Goal: Task Accomplishment & Management: Use online tool/utility

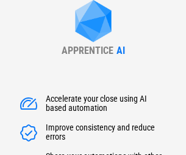
type input "******"
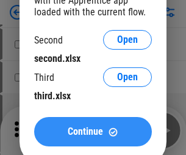
click at [93, 131] on span "Continue" at bounding box center [85, 131] width 35 height 10
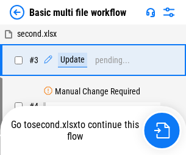
scroll to position [49, 0]
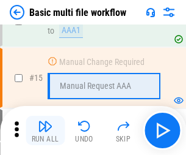
click at [45, 130] on img "button" at bounding box center [45, 126] width 15 height 15
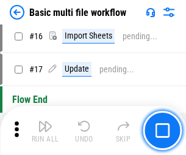
click at [45, 130] on img "button" at bounding box center [45, 126] width 15 height 15
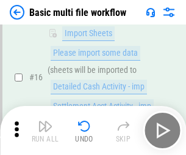
scroll to position [813, 0]
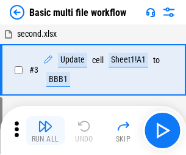
click at [45, 130] on img "button" at bounding box center [45, 126] width 15 height 15
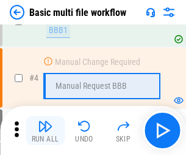
click at [45, 130] on img "button" at bounding box center [45, 126] width 15 height 15
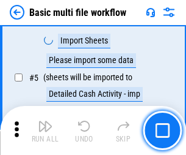
click at [45, 130] on img "button" at bounding box center [45, 126] width 15 height 15
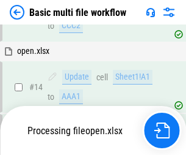
scroll to position [813, 0]
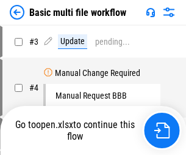
scroll to position [49, 0]
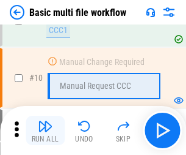
click at [45, 130] on img "button" at bounding box center [45, 126] width 15 height 15
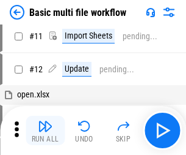
click at [45, 130] on img "button" at bounding box center [45, 126] width 15 height 15
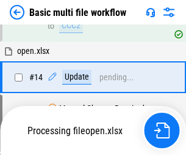
scroll to position [639, 0]
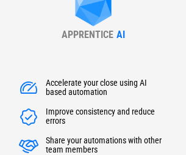
type input "******"
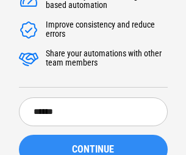
click at [93, 144] on span "CONTINUE" at bounding box center [93, 149] width 42 height 10
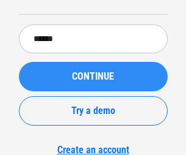
scroll to position [139, 0]
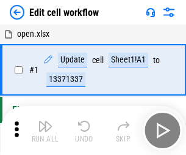
click at [45, 130] on img "button" at bounding box center [45, 126] width 15 height 15
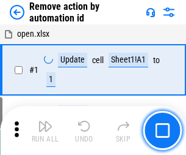
scroll to position [45, 0]
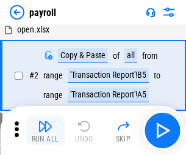
click at [45, 130] on img "button" at bounding box center [45, 126] width 15 height 15
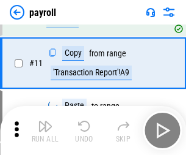
scroll to position [89, 0]
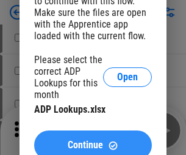
click at [93, 140] on span "Continue" at bounding box center [85, 145] width 35 height 10
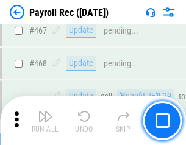
scroll to position [6512, 0]
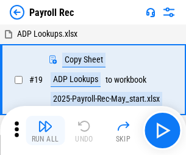
click at [45, 130] on img "button" at bounding box center [45, 126] width 15 height 15
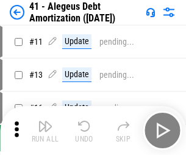
click at [45, 130] on img "button" at bounding box center [45, 126] width 15 height 15
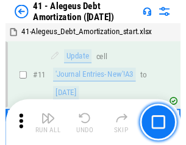
scroll to position [151, 0]
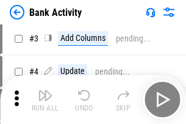
click at [45, 100] on img "button" at bounding box center [45, 95] width 15 height 15
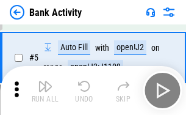
scroll to position [65, 0]
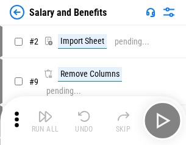
click at [45, 121] on img "button" at bounding box center [45, 116] width 15 height 15
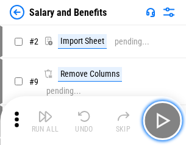
scroll to position [16, 0]
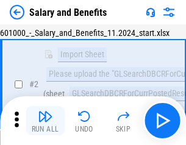
click at [45, 121] on img "button" at bounding box center [45, 116] width 15 height 15
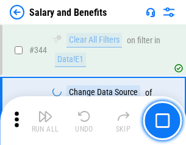
scroll to position [5721, 0]
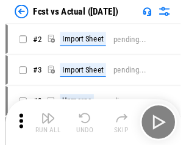
scroll to position [16, 0]
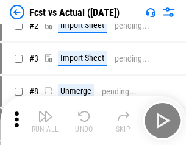
click at [45, 121] on img "button" at bounding box center [45, 116] width 15 height 15
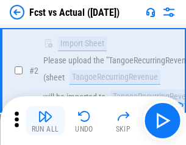
click at [45, 121] on img "button" at bounding box center [45, 116] width 15 height 15
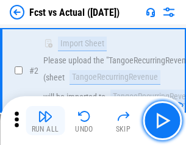
scroll to position [114, 0]
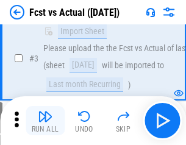
click at [45, 121] on img "button" at bounding box center [45, 116] width 15 height 15
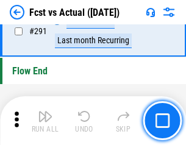
scroll to position [5783, 0]
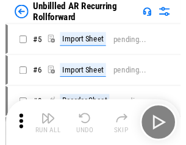
scroll to position [26, 0]
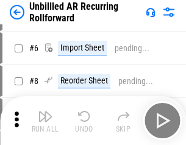
click at [45, 121] on img "button" at bounding box center [45, 116] width 15 height 15
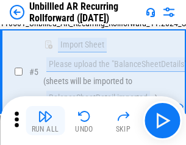
click at [45, 121] on img "button" at bounding box center [45, 116] width 15 height 15
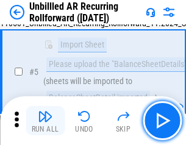
scroll to position [115, 0]
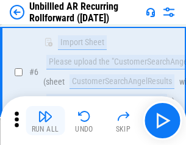
click at [45, 121] on img "button" at bounding box center [45, 116] width 15 height 15
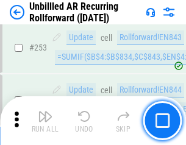
scroll to position [4150, 0]
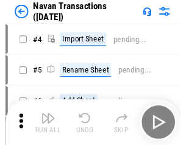
scroll to position [20, 0]
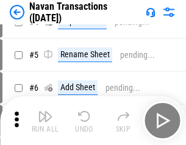
click at [45, 121] on img "button" at bounding box center [45, 116] width 15 height 15
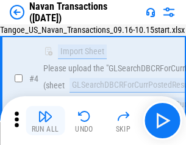
click at [45, 121] on img "button" at bounding box center [45, 116] width 15 height 15
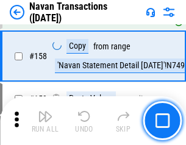
scroll to position [3962, 0]
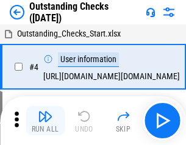
click at [45, 121] on img "button" at bounding box center [45, 116] width 15 height 15
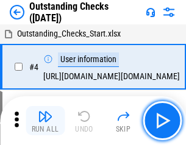
scroll to position [51, 0]
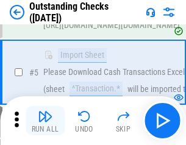
click at [45, 121] on img "button" at bounding box center [45, 116] width 15 height 15
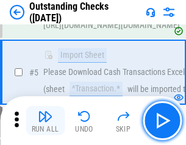
scroll to position [128, 0]
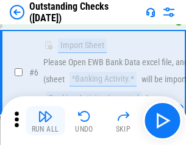
click at [45, 121] on img "button" at bounding box center [45, 116] width 15 height 15
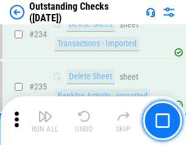
scroll to position [3711, 0]
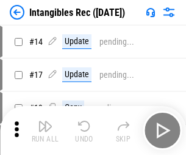
click at [45, 130] on img "button" at bounding box center [45, 126] width 15 height 15
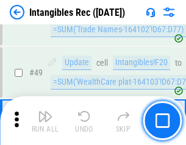
scroll to position [476, 0]
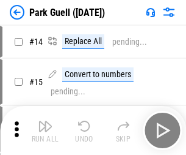
click at [45, 121] on img "button" at bounding box center [45, 126] width 15 height 15
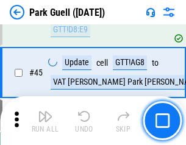
scroll to position [1528, 0]
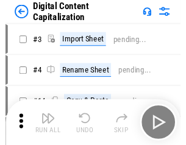
scroll to position [26, 0]
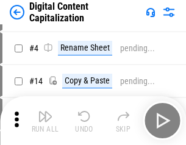
click at [45, 121] on img "button" at bounding box center [45, 116] width 15 height 15
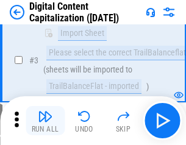
click at [45, 121] on img "button" at bounding box center [45, 116] width 15 height 15
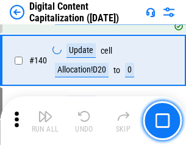
scroll to position [1287, 0]
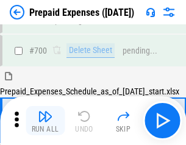
click at [45, 121] on img "button" at bounding box center [45, 116] width 15 height 15
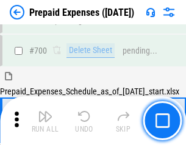
scroll to position [3288, 0]
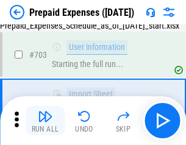
click at [45, 121] on img "button" at bounding box center [45, 116] width 15 height 15
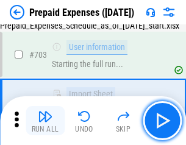
scroll to position [3360, 0]
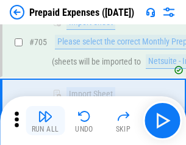
click at [45, 121] on img "button" at bounding box center [45, 116] width 15 height 15
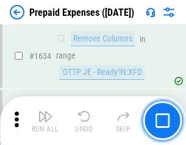
scroll to position [11897, 0]
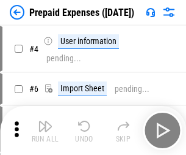
click at [45, 130] on img "button" at bounding box center [45, 126] width 15 height 15
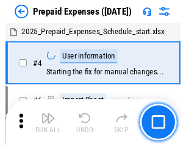
scroll to position [54, 0]
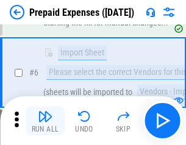
click at [45, 121] on img "button" at bounding box center [45, 116] width 15 height 15
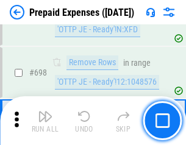
scroll to position [4255, 0]
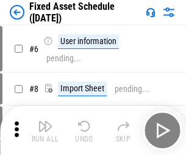
click at [45, 130] on img "button" at bounding box center [45, 126] width 15 height 15
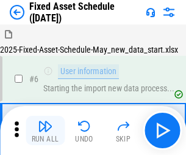
click at [45, 121] on img "button" at bounding box center [45, 126] width 15 height 15
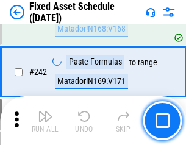
scroll to position [3785, 0]
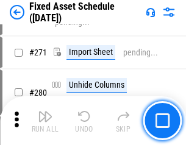
click at [45, 121] on img "button" at bounding box center [45, 116] width 15 height 15
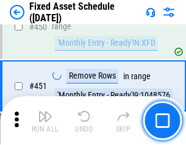
scroll to position [5462, 0]
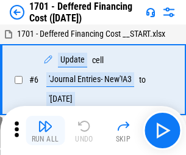
click at [45, 130] on img "button" at bounding box center [45, 126] width 15 height 15
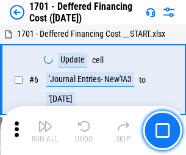
scroll to position [147, 0]
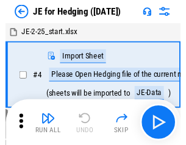
scroll to position [2, 0]
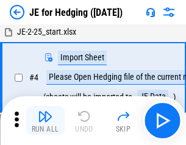
click at [45, 121] on img "button" at bounding box center [45, 116] width 15 height 15
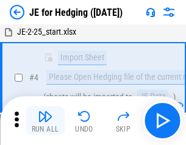
click at [45, 121] on img "button" at bounding box center [45, 116] width 15 height 15
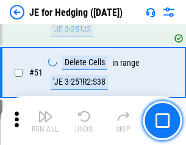
scroll to position [791, 0]
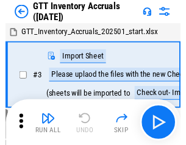
scroll to position [2, 0]
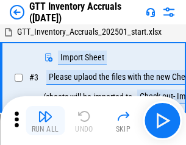
click at [45, 121] on img "button" at bounding box center [45, 116] width 15 height 15
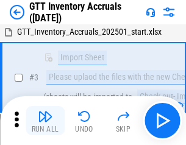
click at [45, 121] on img "button" at bounding box center [45, 116] width 15 height 15
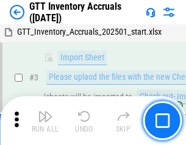
scroll to position [79, 0]
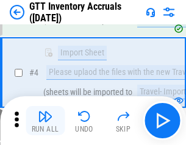
click at [45, 121] on img "button" at bounding box center [45, 116] width 15 height 15
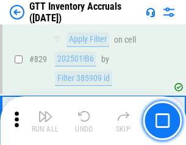
scroll to position [9275, 0]
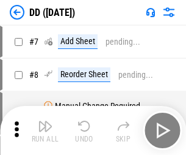
click at [45, 130] on img "button" at bounding box center [45, 126] width 15 height 15
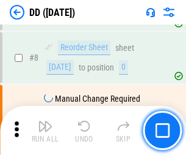
scroll to position [118, 0]
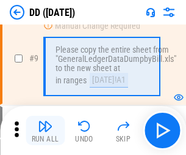
click at [45, 130] on img "button" at bounding box center [45, 126] width 15 height 15
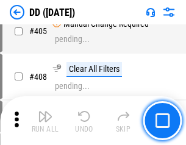
scroll to position [5467, 0]
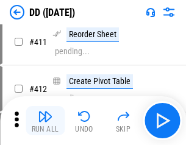
click at [45, 121] on img "button" at bounding box center [45, 116] width 15 height 15
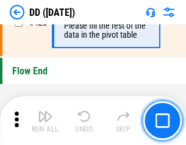
scroll to position [5848, 0]
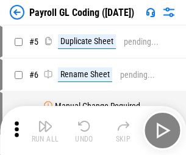
click at [45, 130] on img "button" at bounding box center [45, 126] width 15 height 15
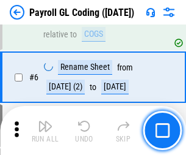
scroll to position [147, 0]
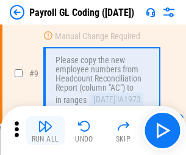
click at [45, 130] on img "button" at bounding box center [45, 126] width 15 height 15
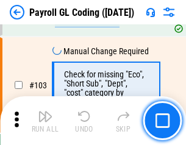
scroll to position [2867, 0]
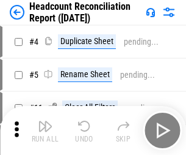
click at [45, 130] on img "button" at bounding box center [45, 126] width 15 height 15
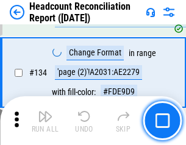
scroll to position [1469, 0]
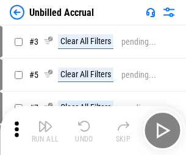
click at [45, 130] on img "button" at bounding box center [45, 126] width 15 height 15
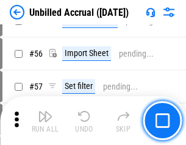
scroll to position [1276, 0]
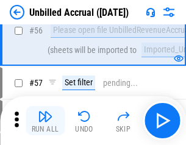
click at [45, 121] on img "button" at bounding box center [45, 116] width 15 height 15
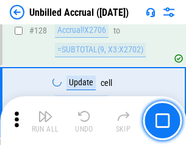
scroll to position [3640, 0]
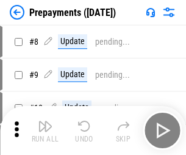
click at [45, 130] on img "button" at bounding box center [45, 126] width 15 height 15
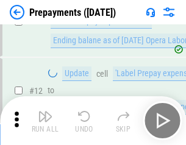
scroll to position [76, 0]
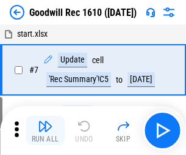
click at [45, 130] on img "button" at bounding box center [45, 126] width 15 height 15
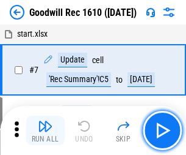
scroll to position [209, 0]
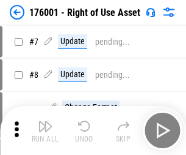
click at [45, 130] on img "button" at bounding box center [45, 126] width 15 height 15
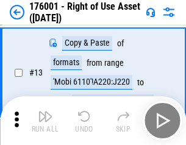
scroll to position [79, 0]
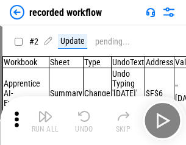
click at [45, 121] on img "button" at bounding box center [45, 116] width 15 height 15
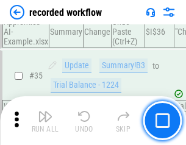
scroll to position [3819, 0]
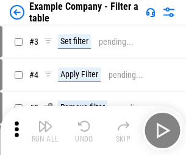
click at [45, 130] on img "button" at bounding box center [45, 126] width 15 height 15
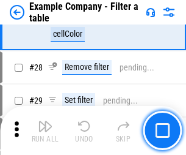
scroll to position [1118, 0]
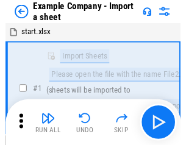
scroll to position [19, 0]
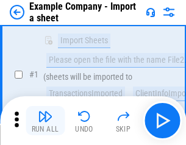
click at [45, 121] on img "button" at bounding box center [45, 116] width 15 height 15
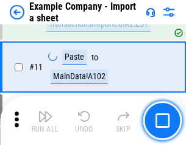
scroll to position [270, 0]
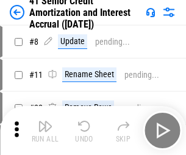
click at [45, 121] on img "button" at bounding box center [45, 126] width 15 height 15
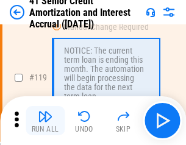
click at [45, 121] on img "button" at bounding box center [45, 116] width 15 height 15
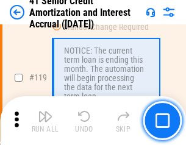
scroll to position [1153, 0]
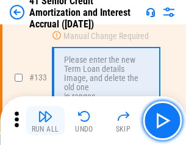
click at [45, 121] on img "button" at bounding box center [45, 116] width 15 height 15
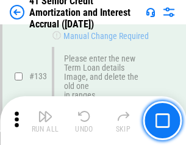
scroll to position [1277, 0]
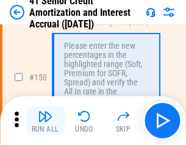
click at [45, 121] on img "button" at bounding box center [45, 116] width 15 height 15
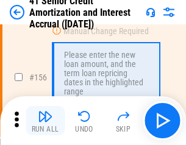
click at [45, 121] on img "button" at bounding box center [45, 116] width 15 height 15
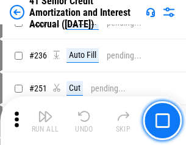
scroll to position [2737, 0]
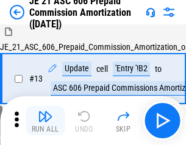
click at [45, 121] on img "button" at bounding box center [45, 116] width 15 height 15
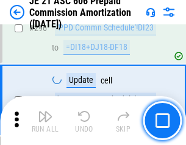
scroll to position [2248, 0]
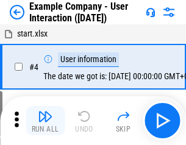
click at [45, 121] on img "button" at bounding box center [45, 116] width 15 height 15
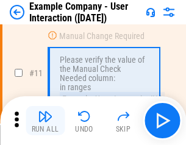
click at [45, 121] on img "button" at bounding box center [45, 116] width 15 height 15
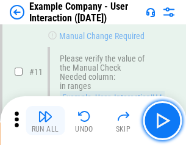
scroll to position [265, 0]
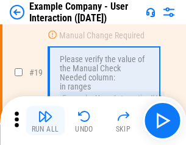
click at [45, 121] on img "button" at bounding box center [45, 116] width 15 height 15
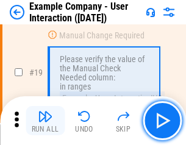
click at [45, 121] on img "button" at bounding box center [45, 116] width 15 height 15
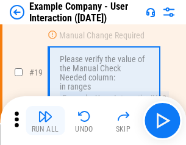
click at [45, 121] on img "button" at bounding box center [45, 116] width 15 height 15
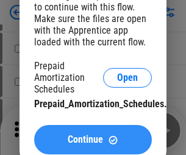
click at [93, 139] on span "Continue" at bounding box center [85, 139] width 35 height 10
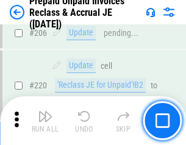
scroll to position [1584, 0]
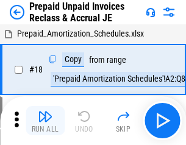
click at [45, 121] on img "button" at bounding box center [45, 116] width 15 height 15
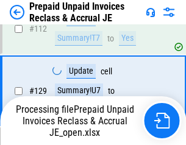
scroll to position [1584, 0]
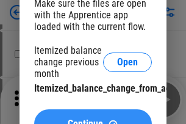
click at [93, 119] on span "Continue" at bounding box center [85, 124] width 35 height 10
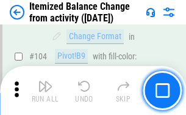
scroll to position [1794, 0]
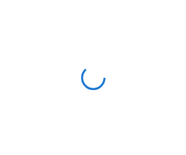
scroll to position [5, 0]
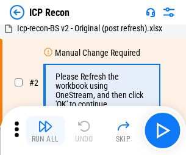
click at [45, 130] on img "button" at bounding box center [45, 126] width 15 height 15
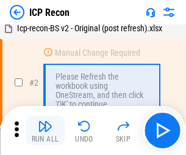
click at [45, 130] on img "button" at bounding box center [45, 126] width 15 height 15
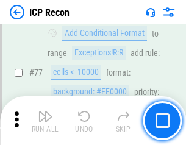
scroll to position [1098, 0]
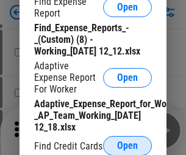
click at [128, 145] on span "Open" at bounding box center [127, 146] width 21 height 10
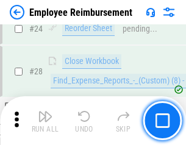
scroll to position [571, 0]
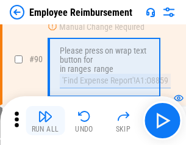
click at [45, 121] on img "button" at bounding box center [45, 116] width 15 height 15
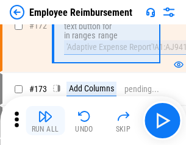
click at [45, 121] on img "button" at bounding box center [45, 116] width 15 height 15
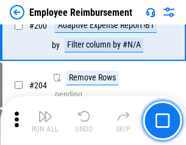
scroll to position [3092, 0]
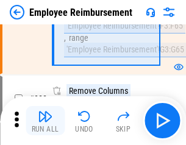
click at [45, 121] on img "button" at bounding box center [45, 116] width 15 height 15
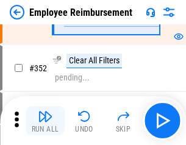
click at [45, 121] on img "button" at bounding box center [45, 116] width 15 height 15
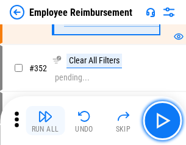
scroll to position [6299, 0]
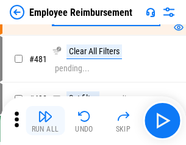
click at [45, 121] on img "button" at bounding box center [45, 116] width 15 height 15
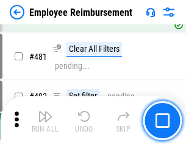
scroll to position [7471, 0]
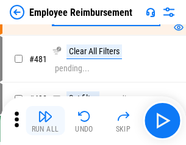
click at [45, 121] on img "button" at bounding box center [45, 116] width 15 height 15
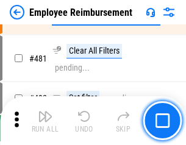
click at [45, 121] on img "button" at bounding box center [45, 116] width 15 height 15
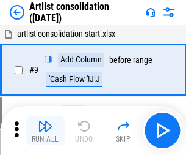
click at [45, 130] on img "button" at bounding box center [45, 126] width 15 height 15
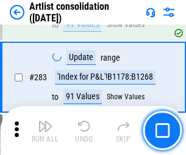
scroll to position [5054, 0]
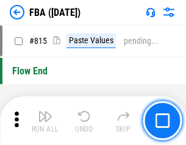
scroll to position [10939, 0]
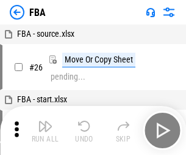
scroll to position [12, 0]
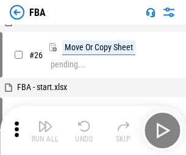
click at [45, 130] on img "button" at bounding box center [45, 126] width 15 height 15
